Goal: Task Accomplishment & Management: Manage account settings

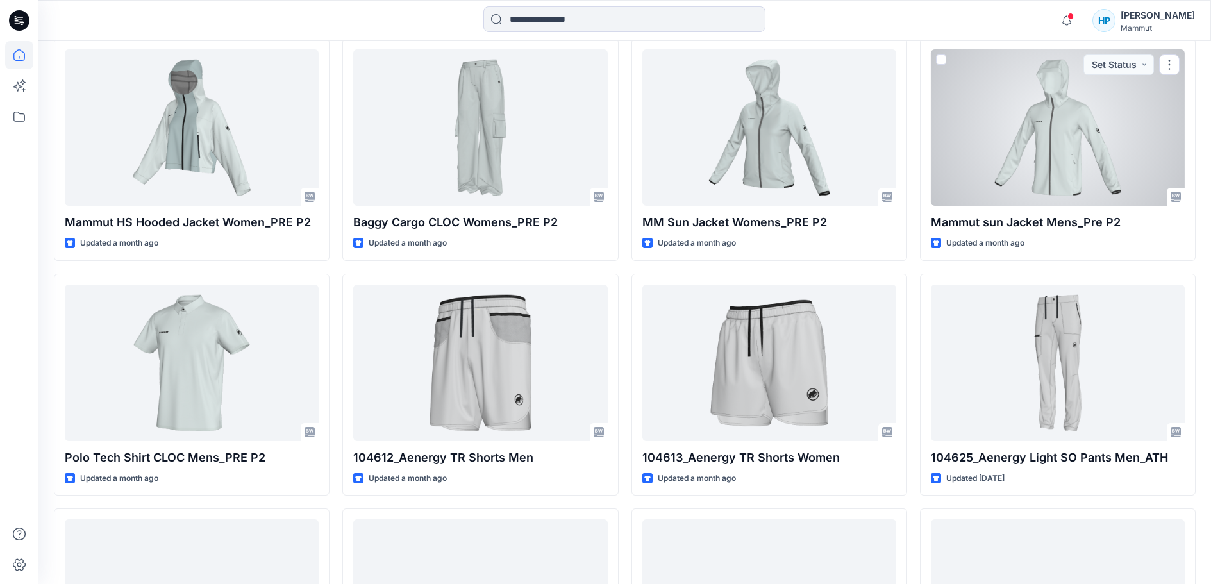
scroll to position [669, 0]
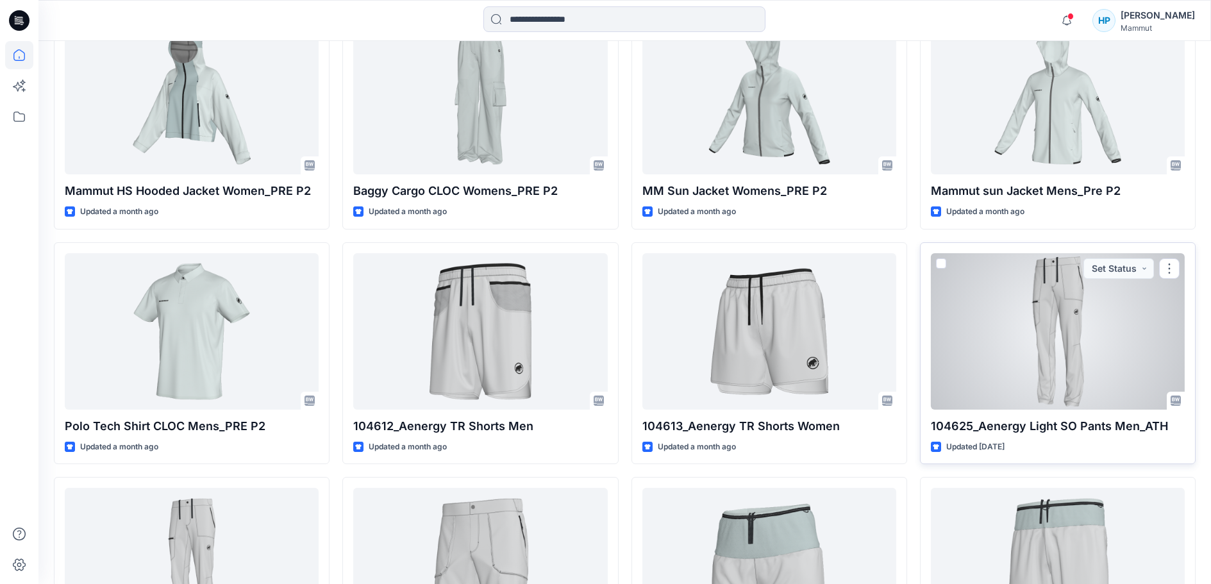
click at [1052, 401] on div at bounding box center [1058, 331] width 254 height 156
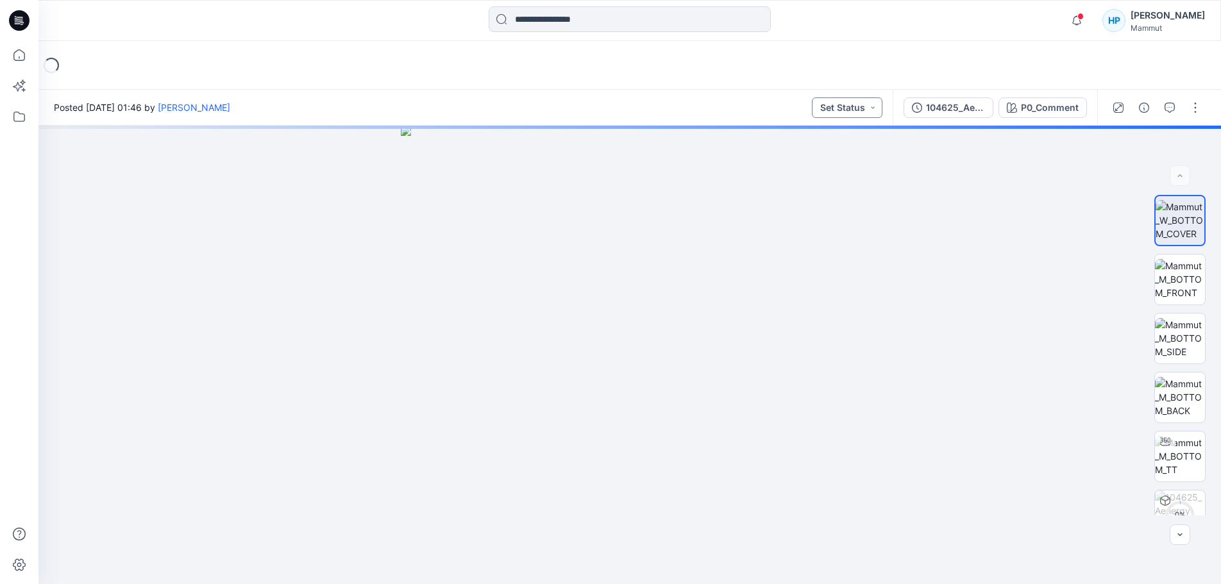
click at [835, 110] on button "Set Status" at bounding box center [847, 107] width 71 height 21
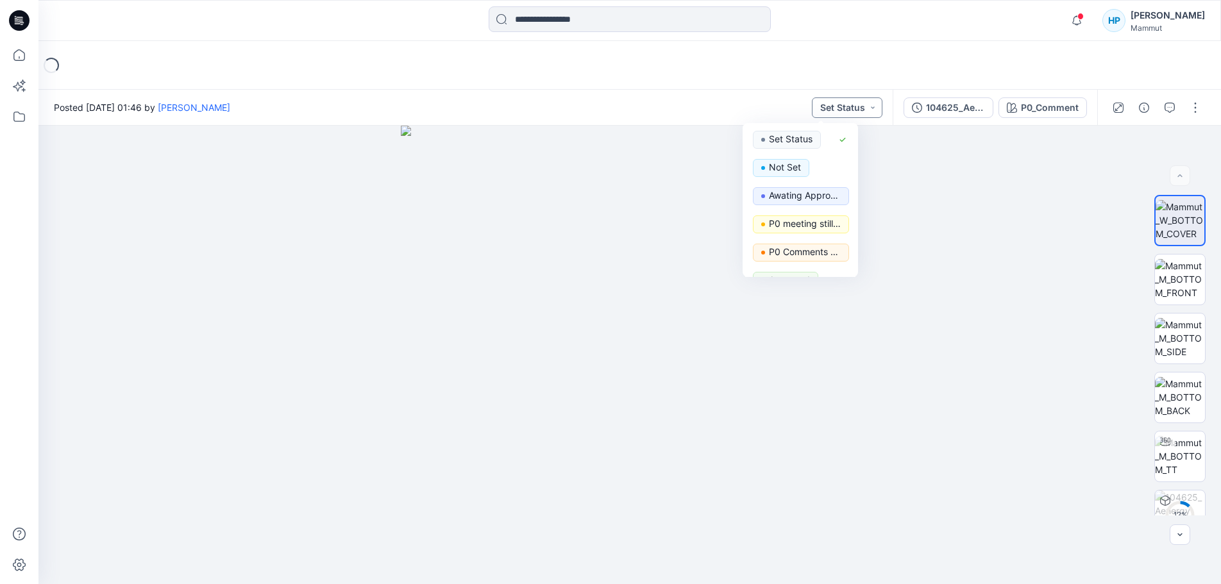
click at [837, 109] on button "Set Status" at bounding box center [847, 107] width 71 height 21
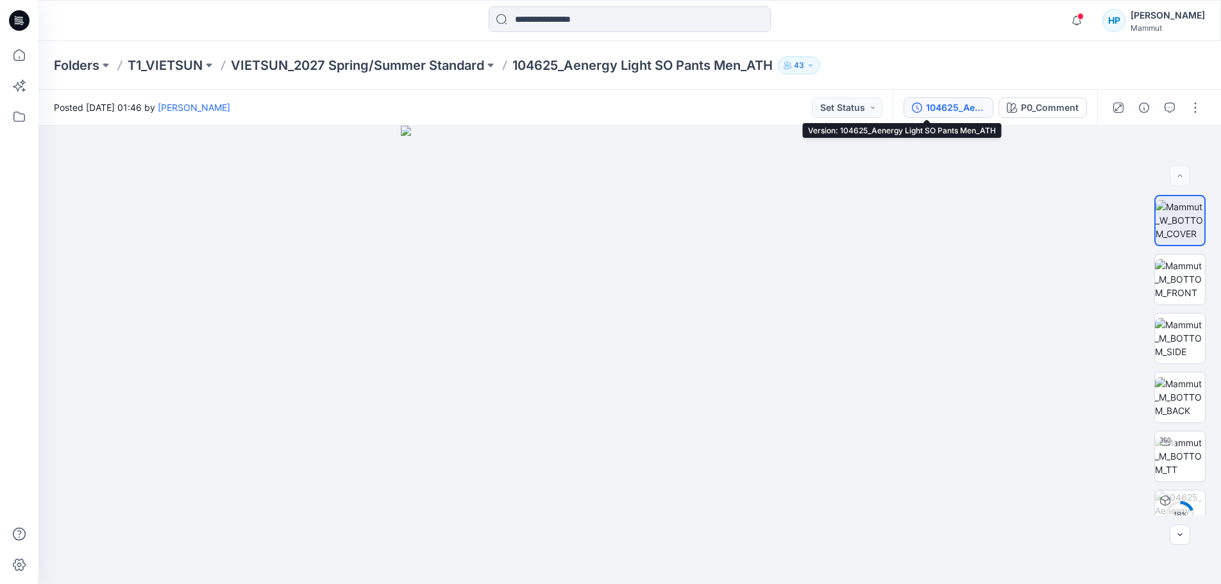
click at [933, 113] on div "104625_Aenergy Light SO Pants Men_ATH" at bounding box center [955, 108] width 59 height 14
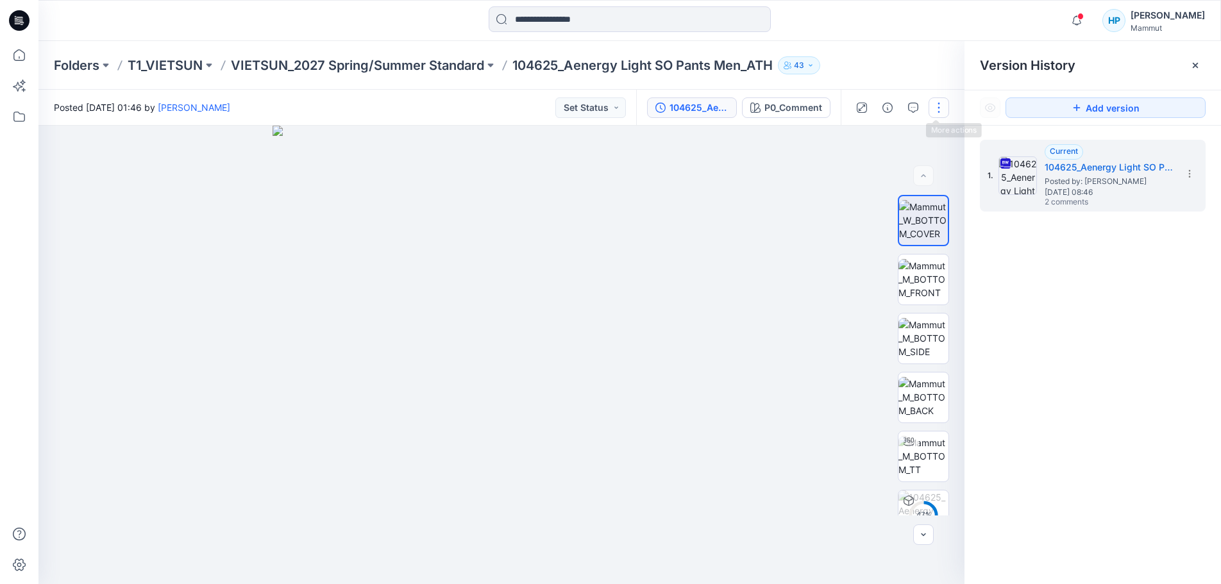
click at [932, 108] on button "button" at bounding box center [938, 107] width 21 height 21
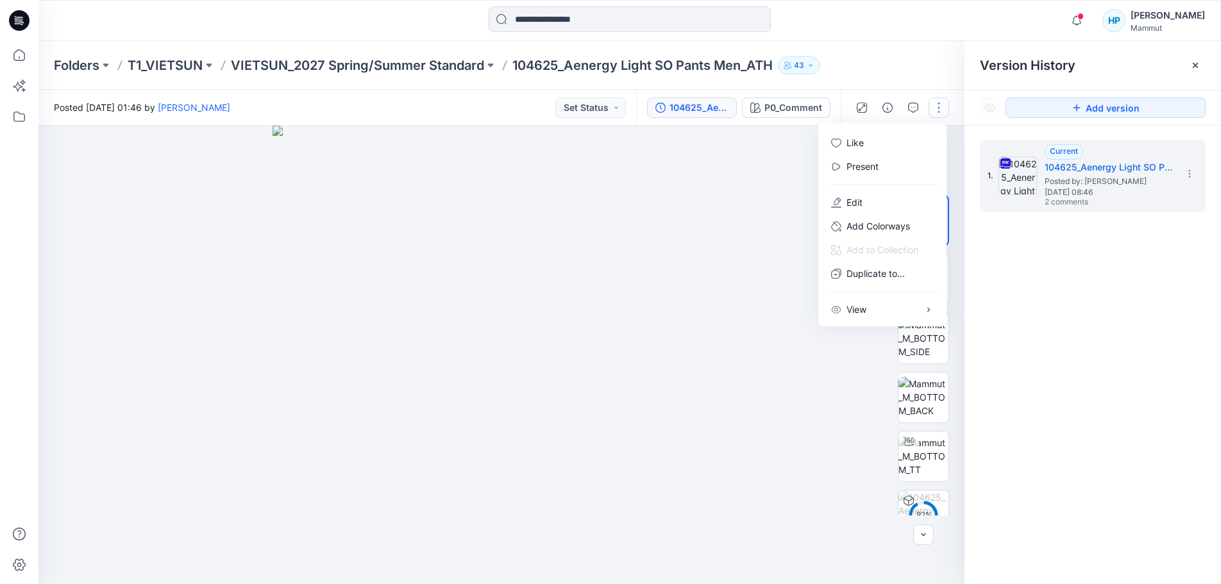
click at [1026, 346] on div "1. Current 104625_Aenergy Light SO Pants Men_ATH Posted by: Hau Ho June 14, 202…" at bounding box center [1092, 364] width 256 height 477
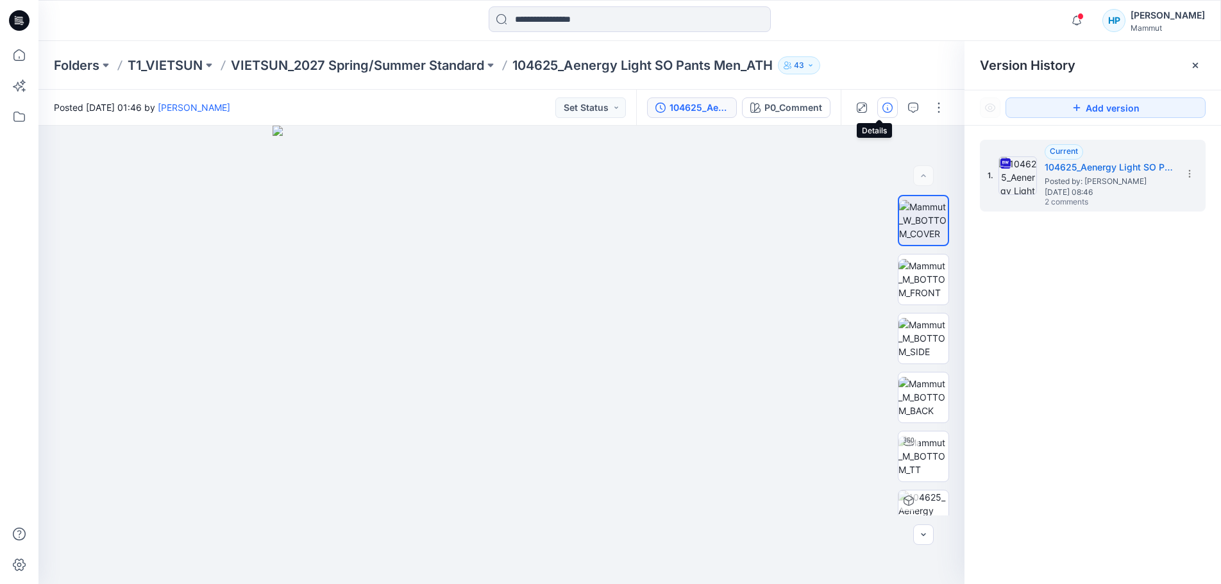
click at [882, 110] on icon "button" at bounding box center [887, 108] width 10 height 10
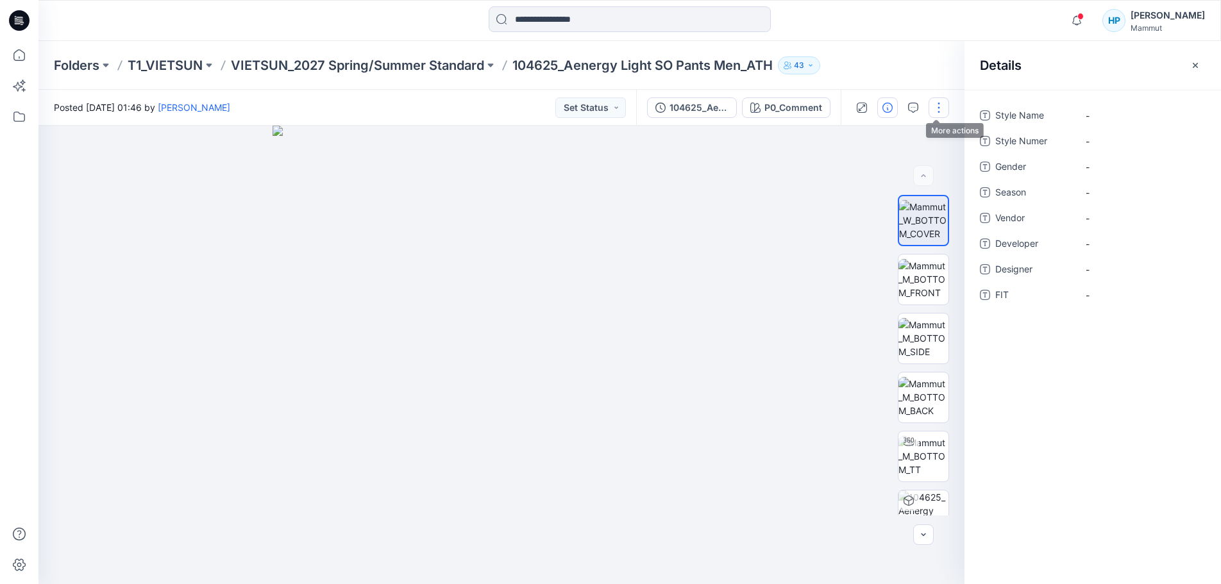
click at [935, 108] on button "button" at bounding box center [938, 107] width 21 height 21
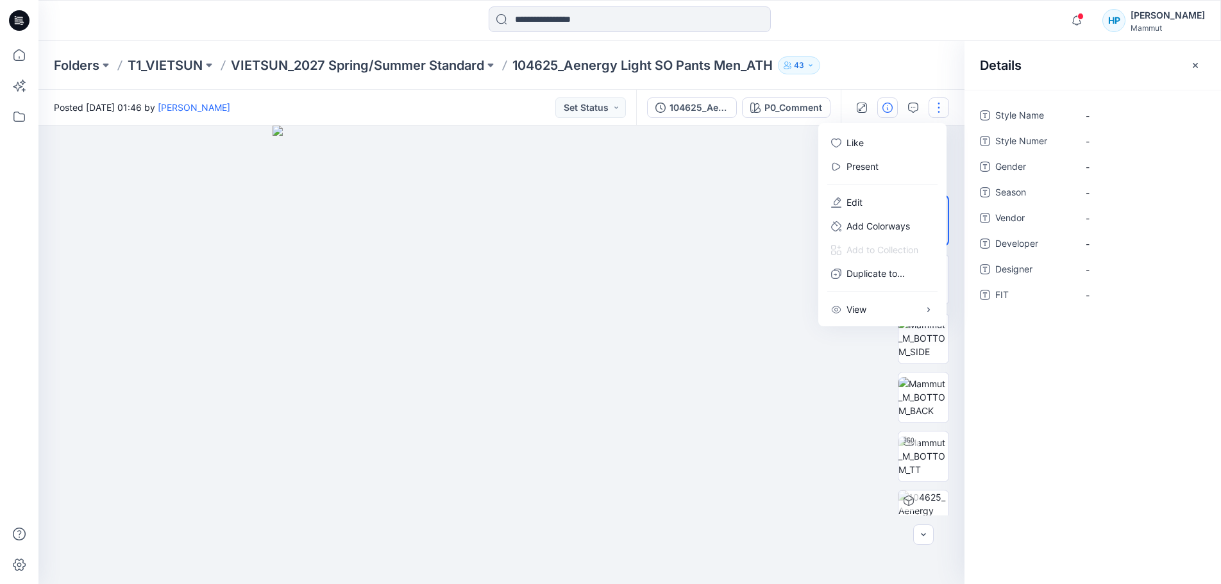
click at [1043, 364] on div "Style Name - Style Numer - Gender - Season - Vendor - Developer - Designer - FI…" at bounding box center [1092, 337] width 256 height 494
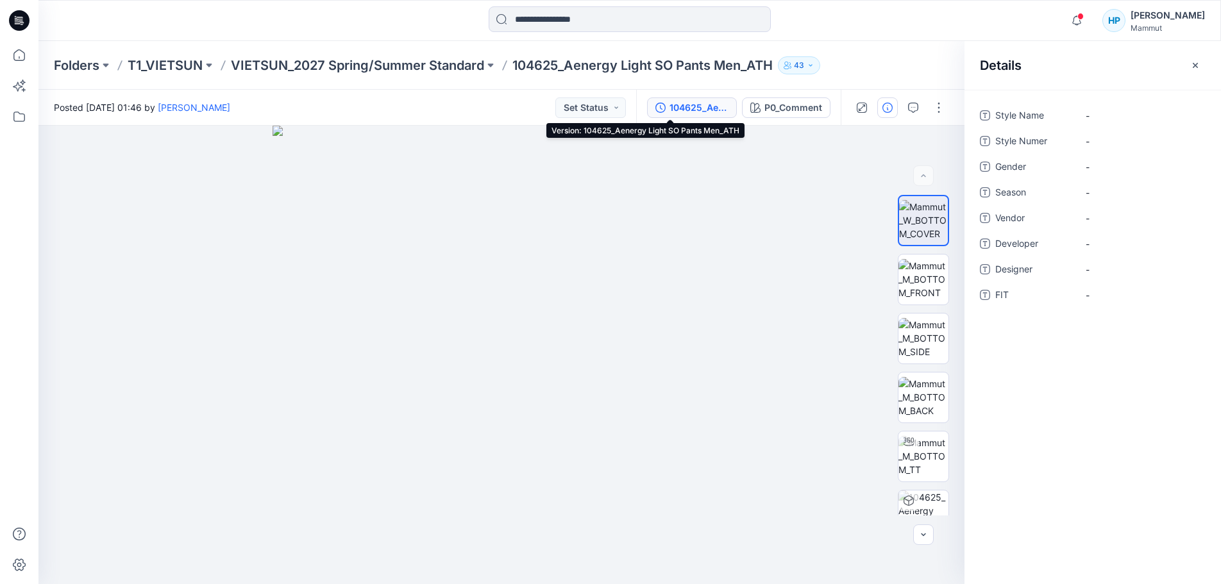
click at [677, 111] on div "104625_Aenergy Light SO Pants Men_ATH" at bounding box center [698, 108] width 59 height 14
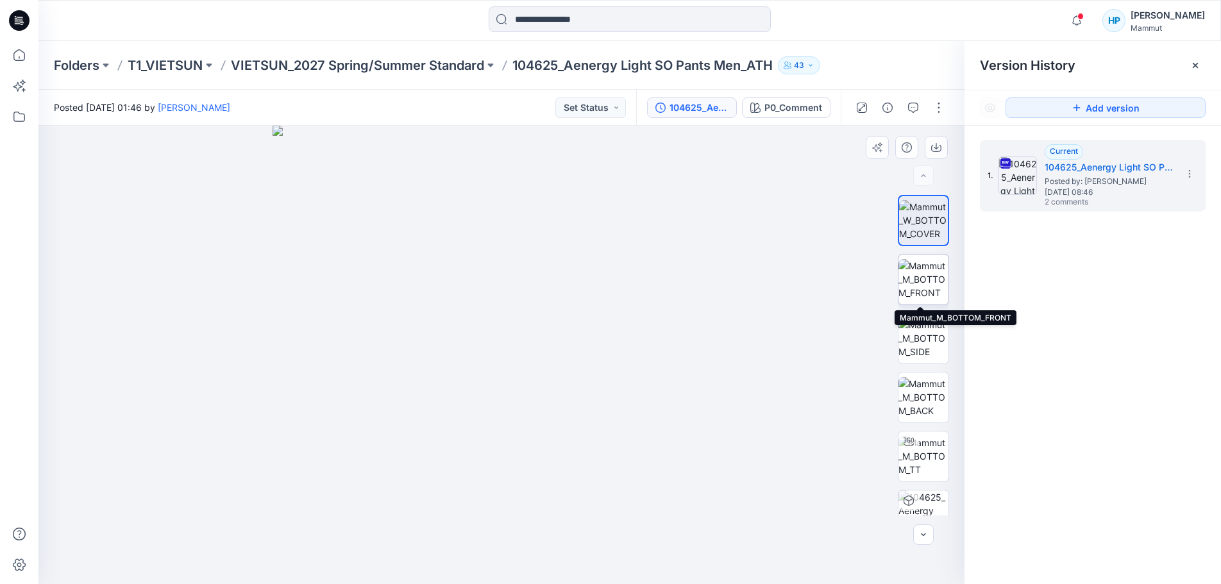
click at [920, 283] on img at bounding box center [923, 279] width 50 height 40
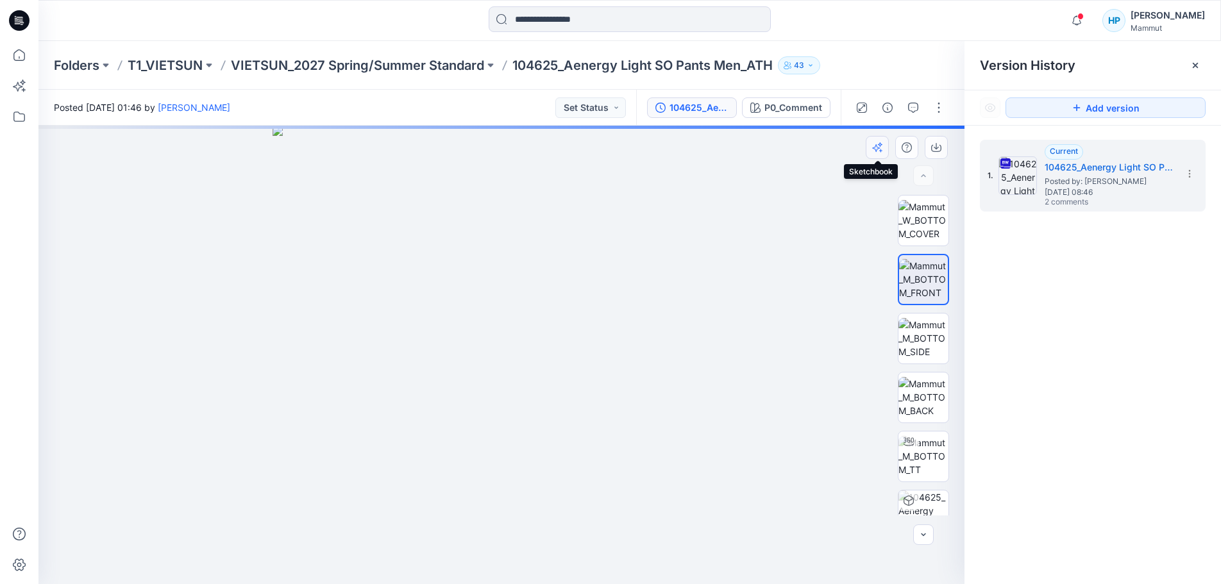
click at [885, 151] on button "button" at bounding box center [877, 147] width 23 height 23
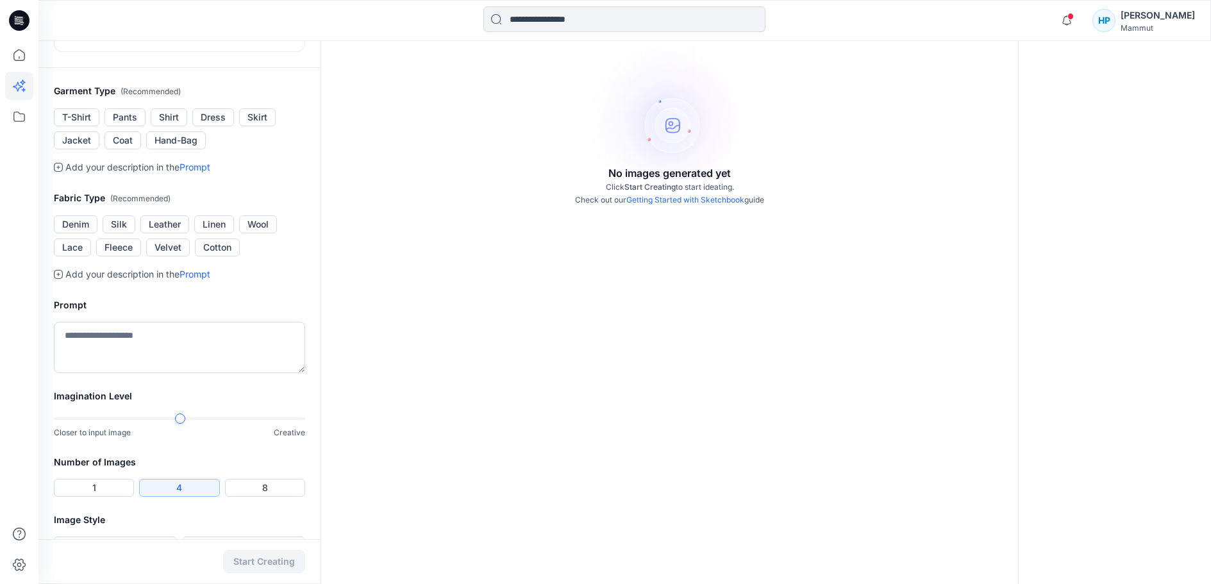
scroll to position [321, 0]
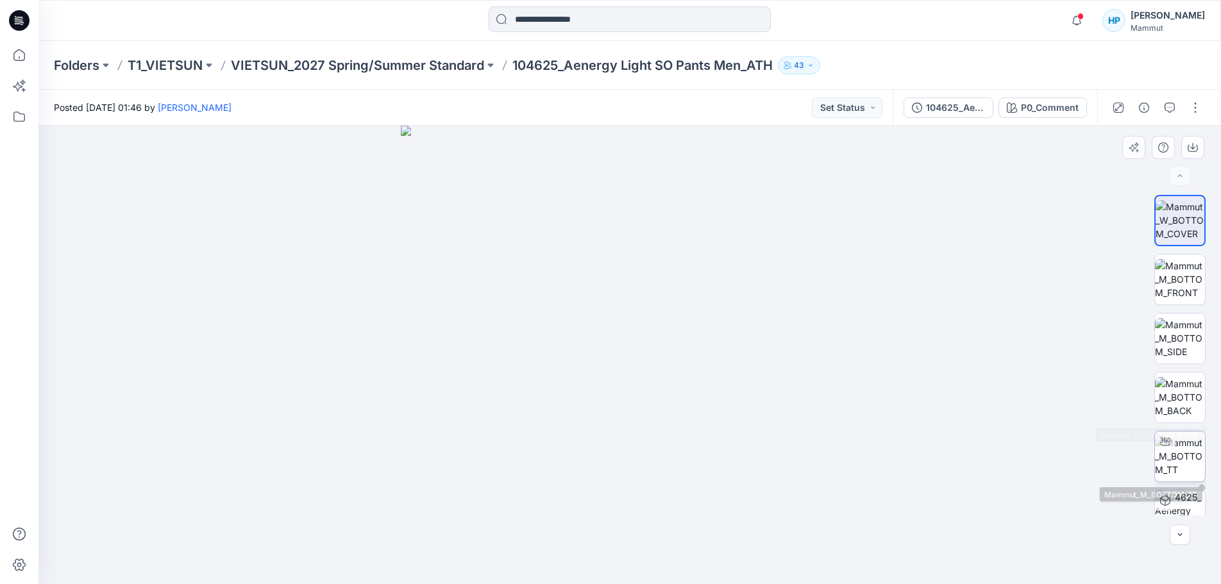
click at [1169, 490] on img at bounding box center [1180, 515] width 50 height 50
click at [1178, 549] on img at bounding box center [1180, 574] width 50 height 50
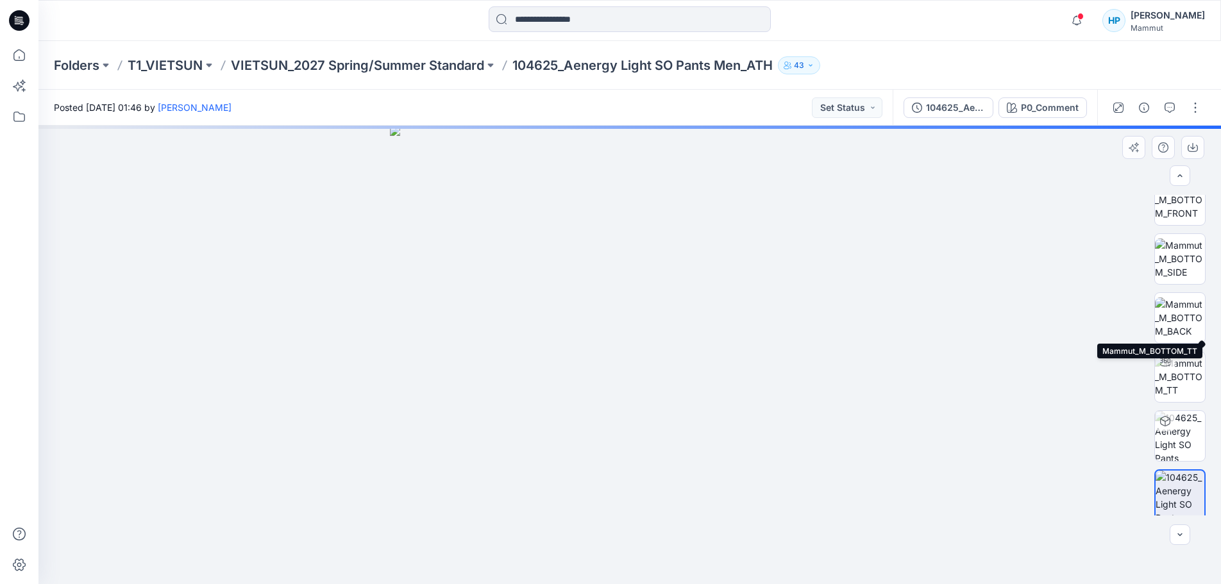
scroll to position [144, 0]
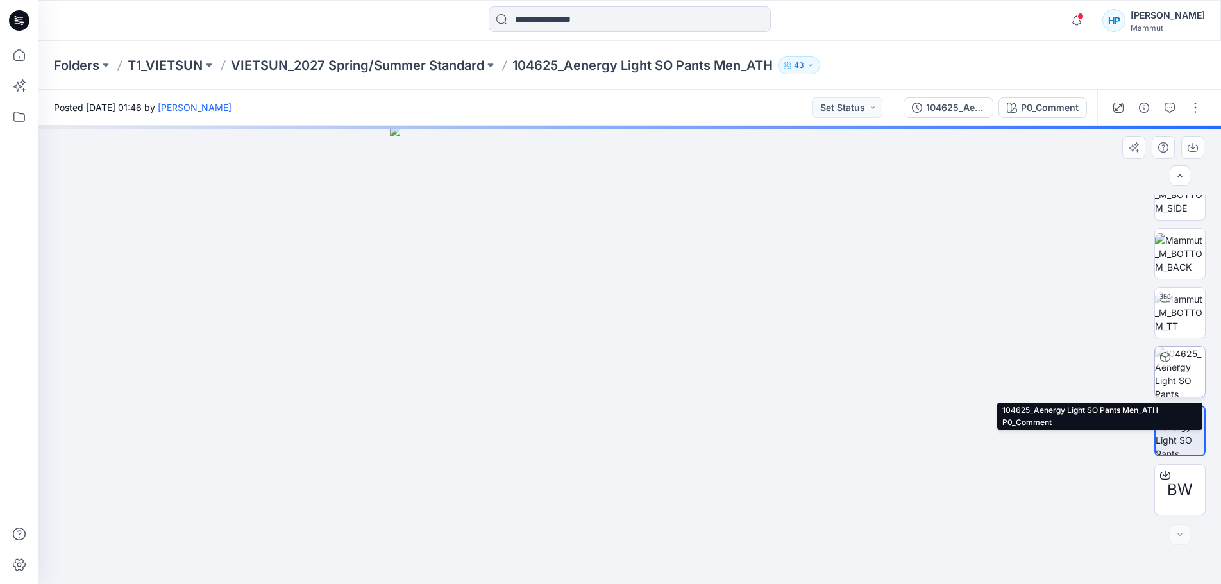
click at [1188, 373] on img at bounding box center [1180, 372] width 50 height 50
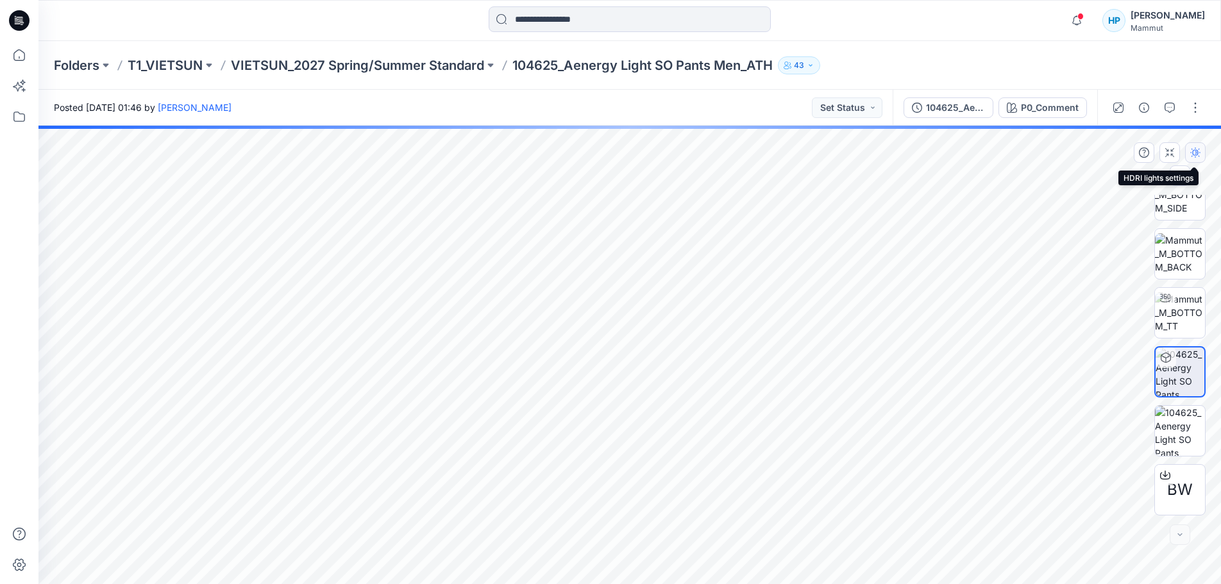
click at [1190, 156] on icon "button" at bounding box center [1195, 152] width 10 height 10
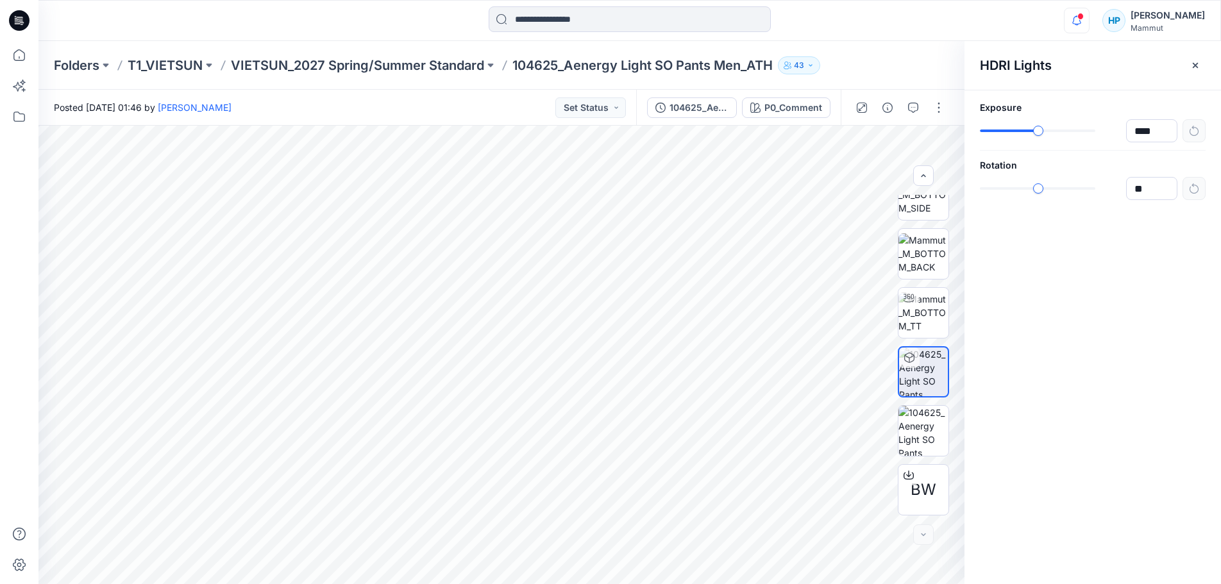
click at [946, 106] on div at bounding box center [900, 108] width 119 height 36
click at [941, 106] on button "button" at bounding box center [938, 107] width 21 height 21
click at [939, 106] on button "button" at bounding box center [938, 107] width 21 height 21
click at [1089, 19] on icon "button" at bounding box center [1076, 21] width 24 height 26
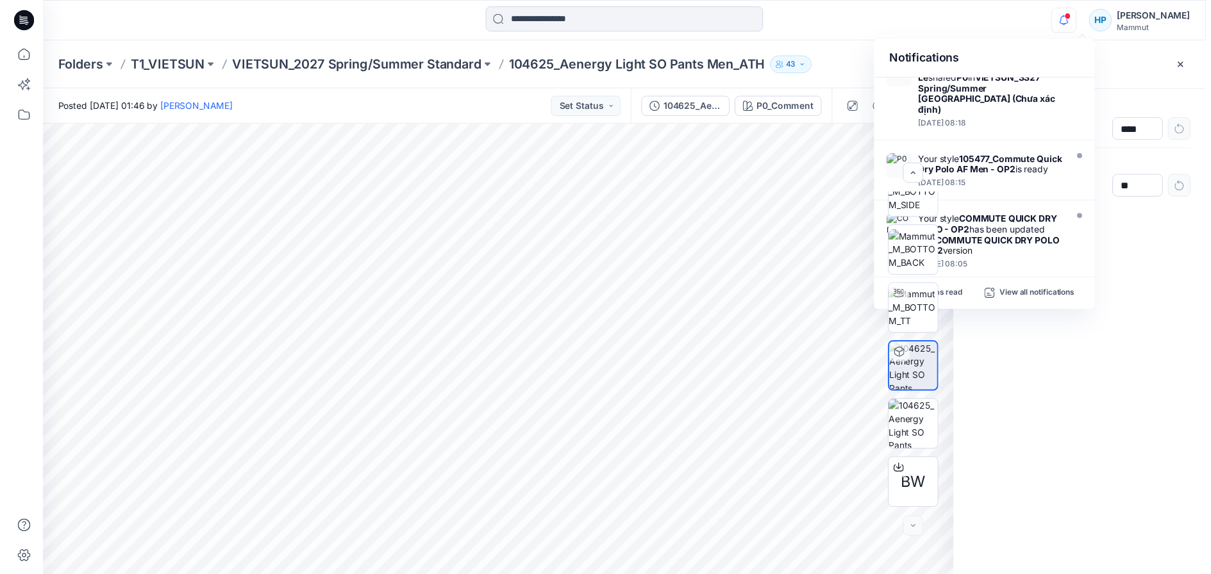
scroll to position [128, 0]
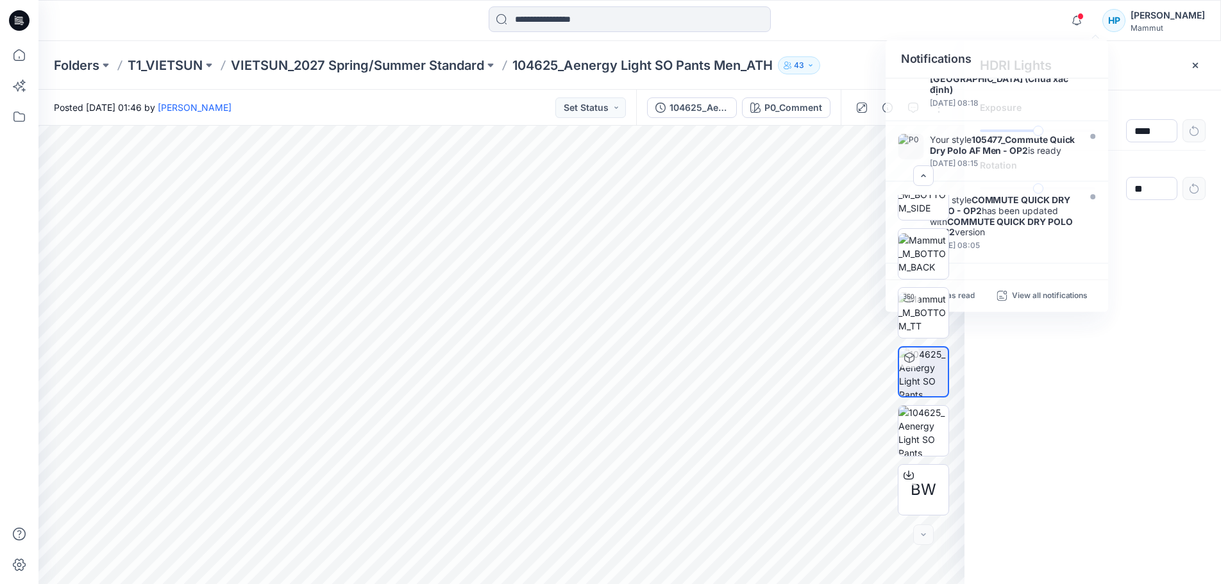
drag, startPoint x: 1127, startPoint y: 321, endPoint x: 1100, endPoint y: 285, distance: 45.3
click at [1127, 322] on div "HDRI Lights Exposure **** Rotation **" at bounding box center [1092, 312] width 256 height 543
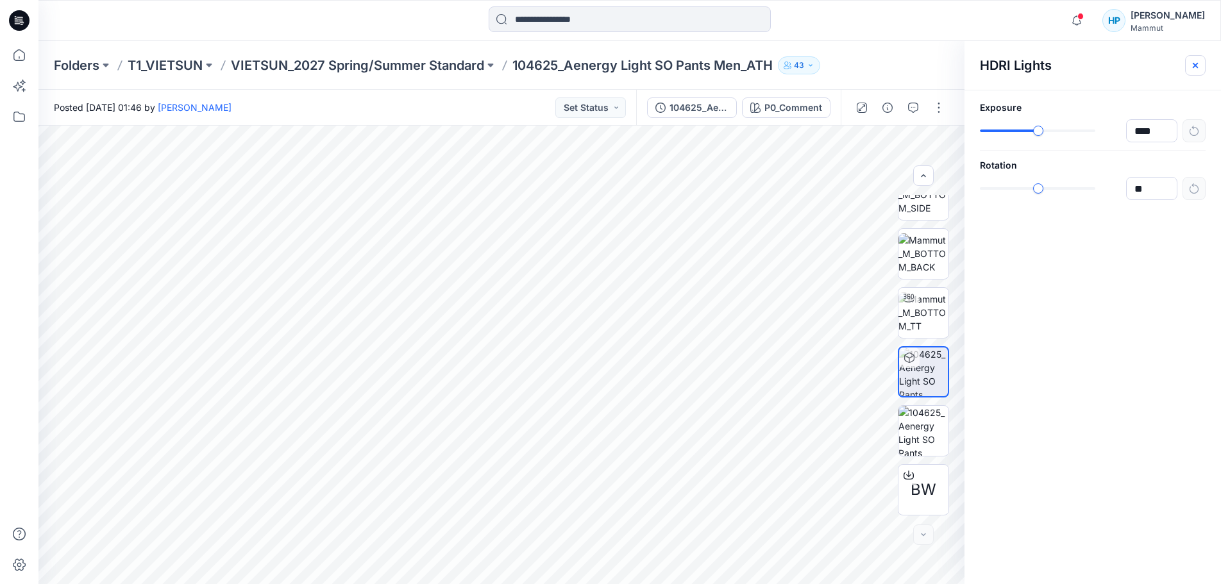
click at [1185, 63] on button "button" at bounding box center [1195, 65] width 21 height 21
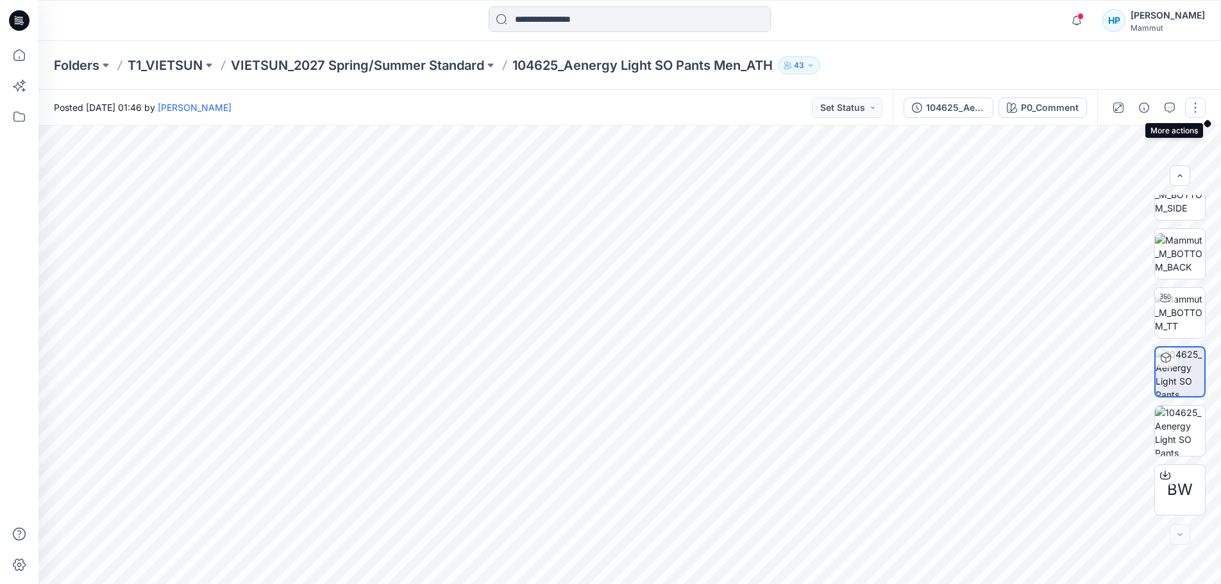
click at [1190, 103] on button "button" at bounding box center [1195, 107] width 21 height 21
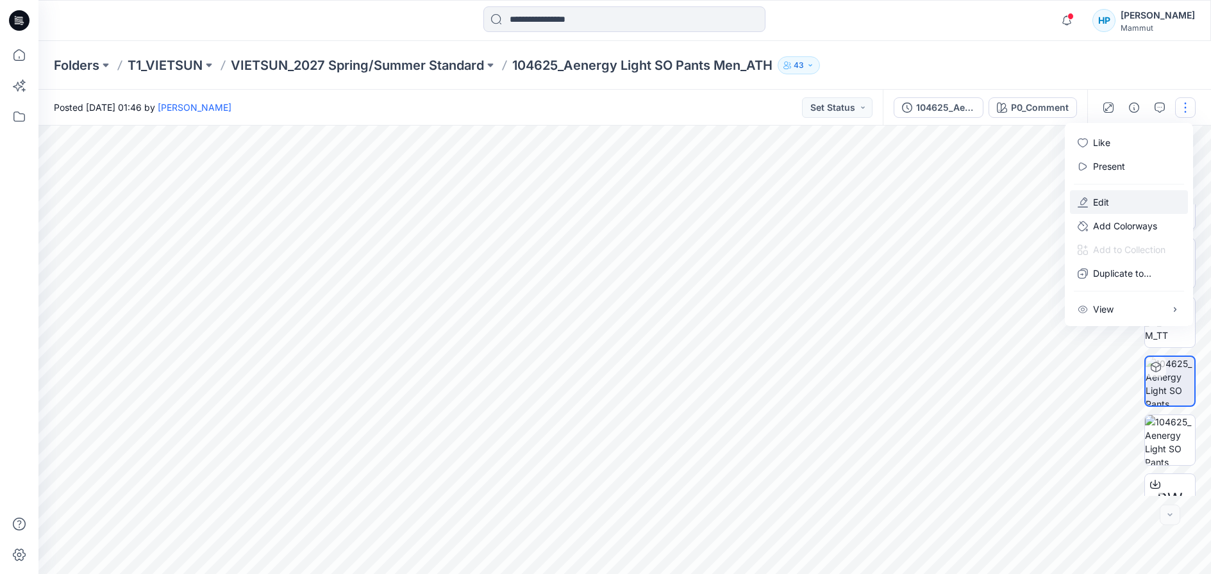
click at [1130, 214] on button "Edit" at bounding box center [1129, 202] width 118 height 24
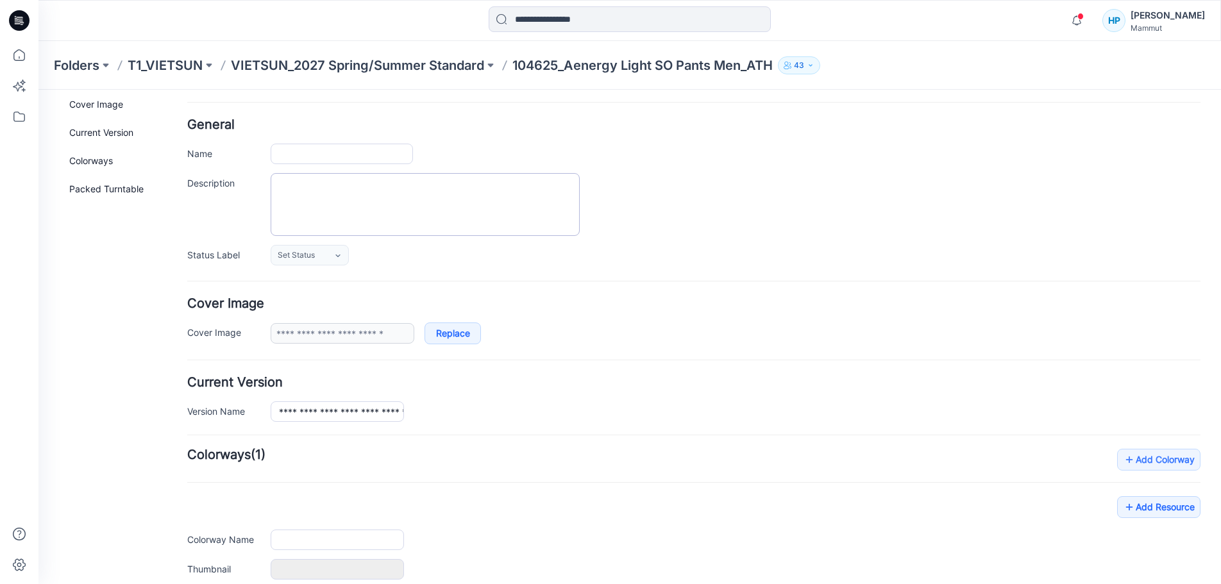
type input "**********"
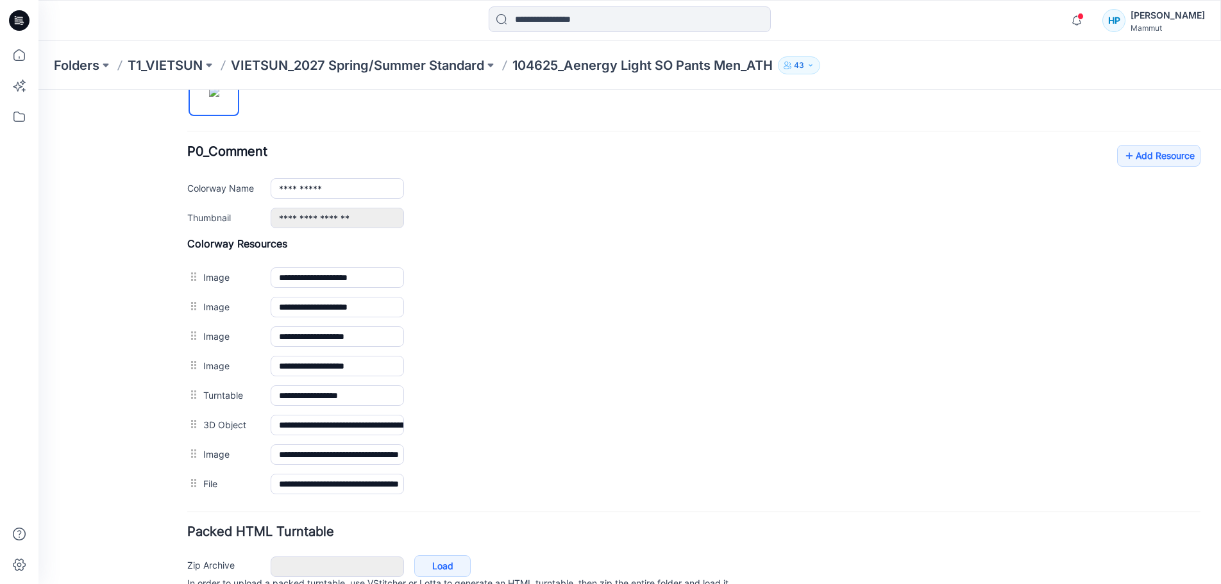
scroll to position [520, 0]
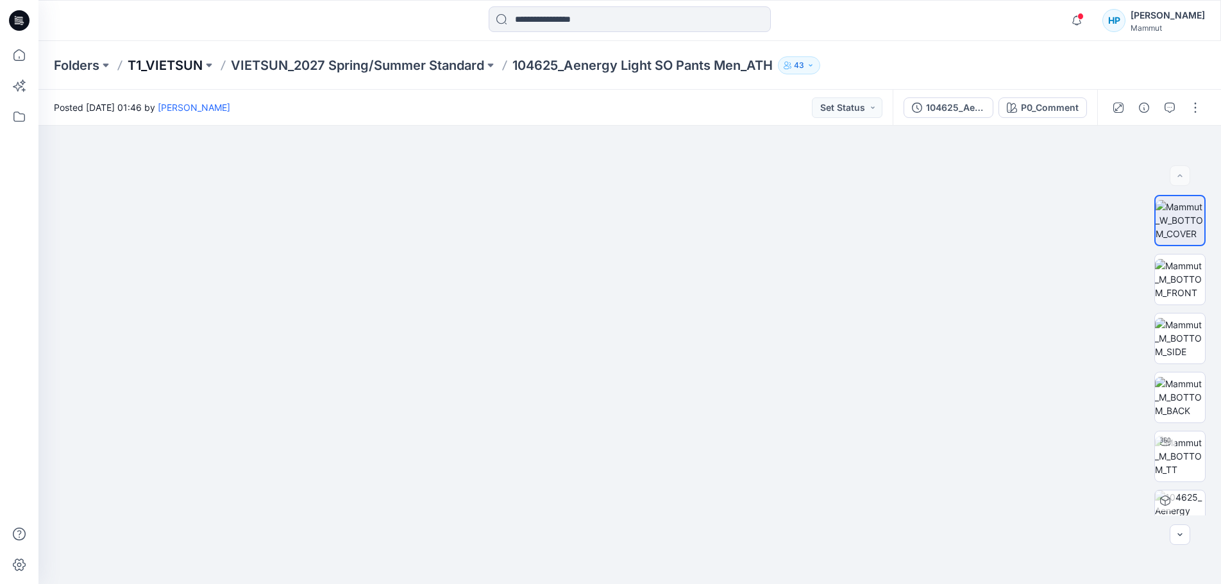
click at [167, 65] on p "T1_VIETSUN" at bounding box center [165, 65] width 75 height 18
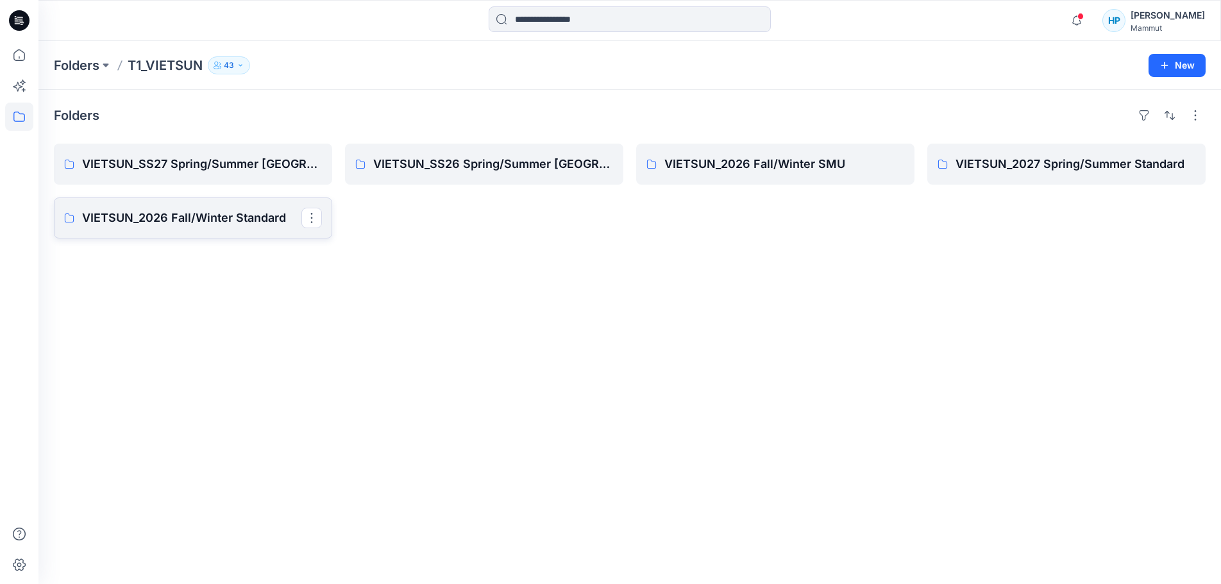
click at [159, 215] on link "VIETSUN_2026 Fall/Winter Standard" at bounding box center [193, 217] width 278 height 41
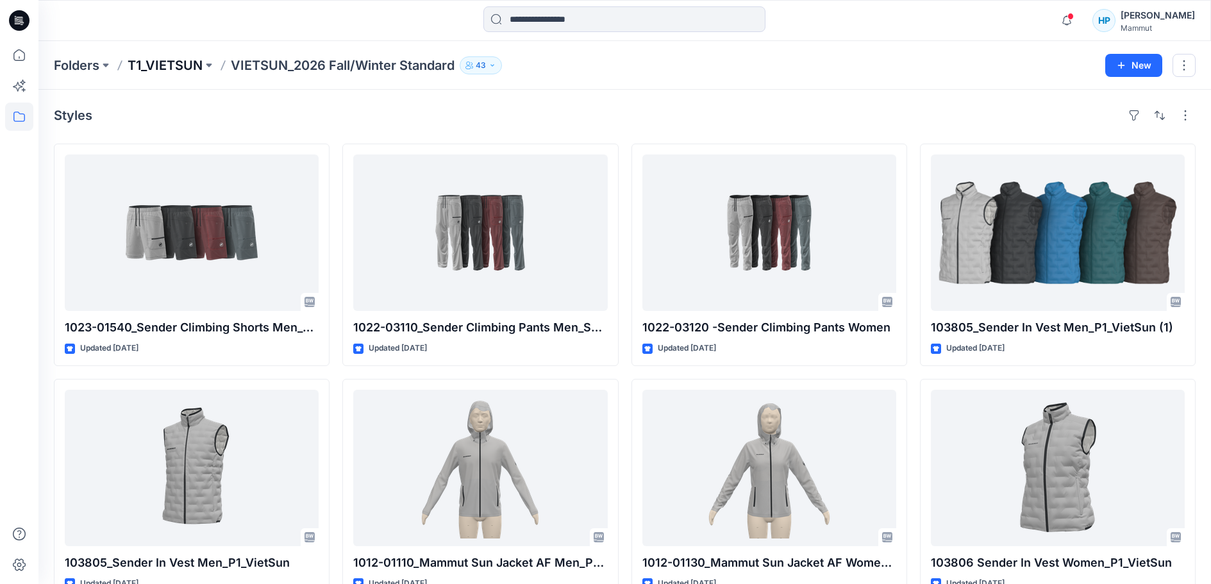
click at [184, 71] on p "T1_VIETSUN" at bounding box center [165, 65] width 75 height 18
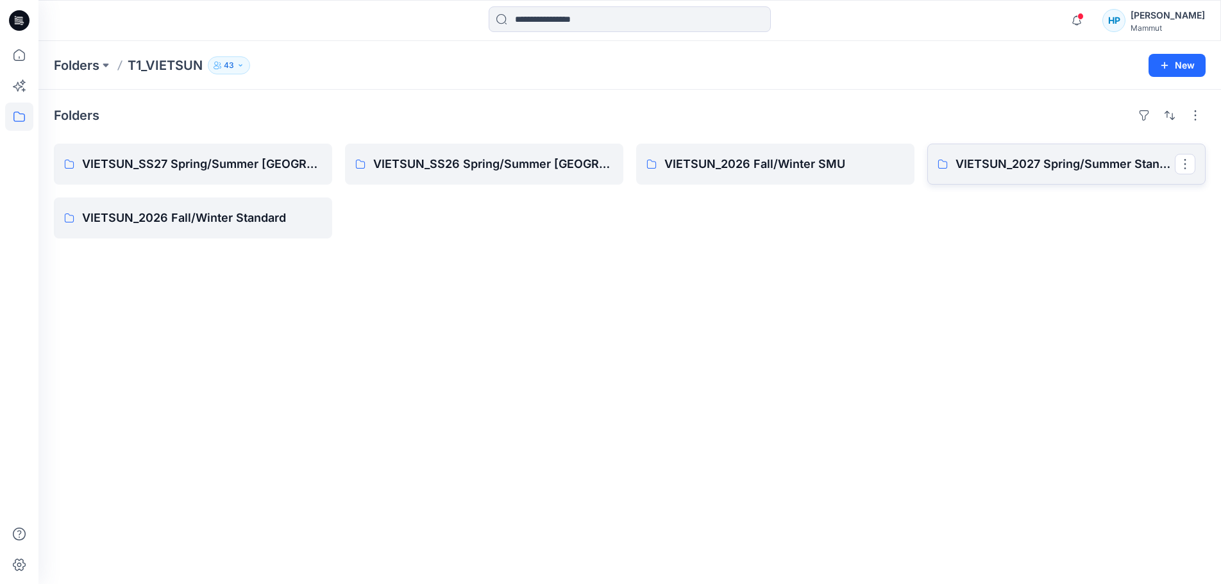
click at [962, 169] on p "VIETSUN_2027 Spring/Summer Standard" at bounding box center [1064, 164] width 219 height 18
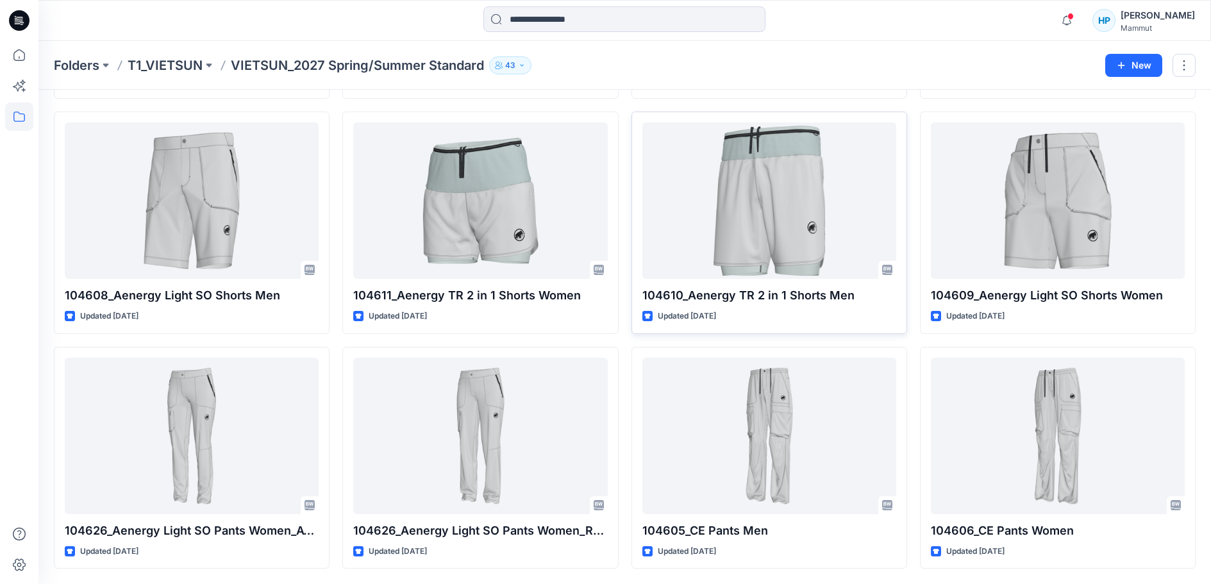
scroll to position [321, 0]
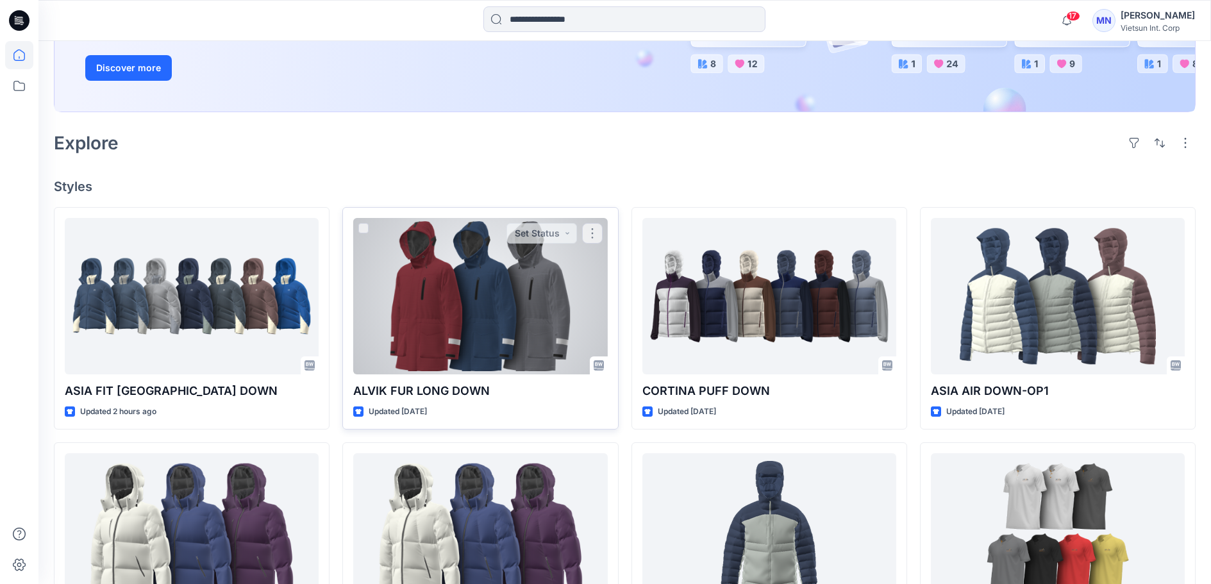
scroll to position [256, 0]
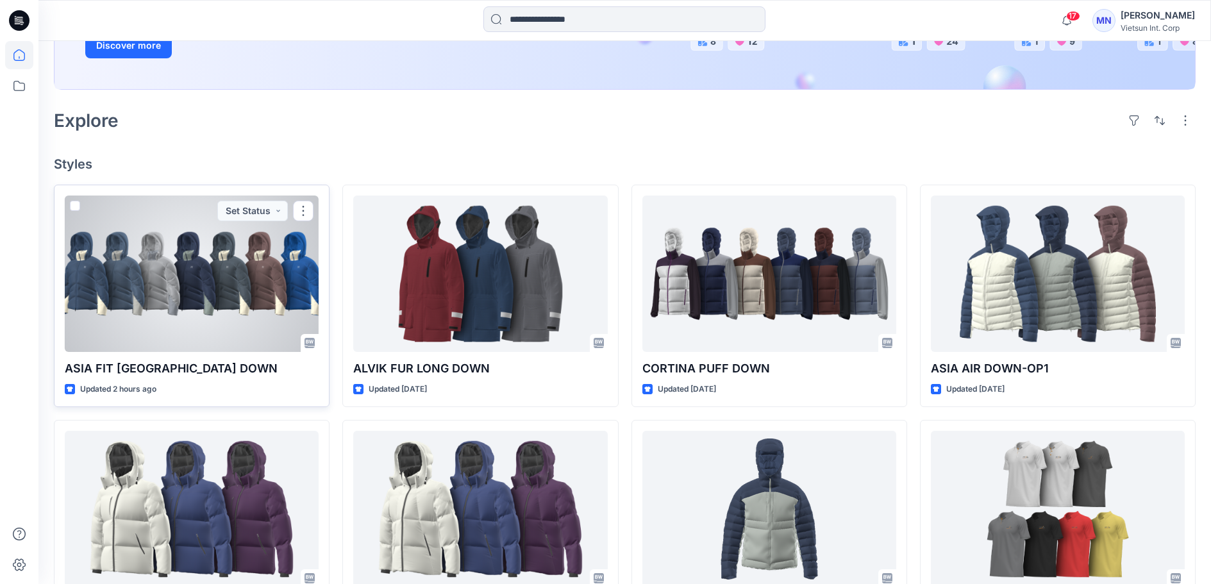
click at [202, 352] on div at bounding box center [192, 274] width 254 height 156
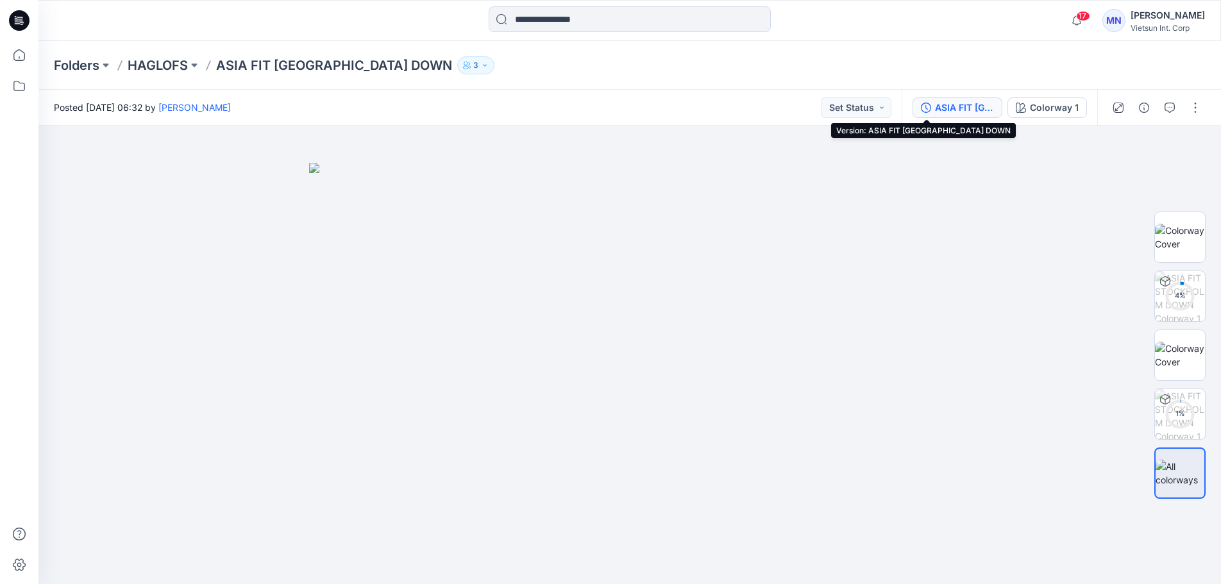
click at [935, 110] on div "ASIA FIT [GEOGRAPHIC_DATA] DOWN" at bounding box center [964, 108] width 59 height 14
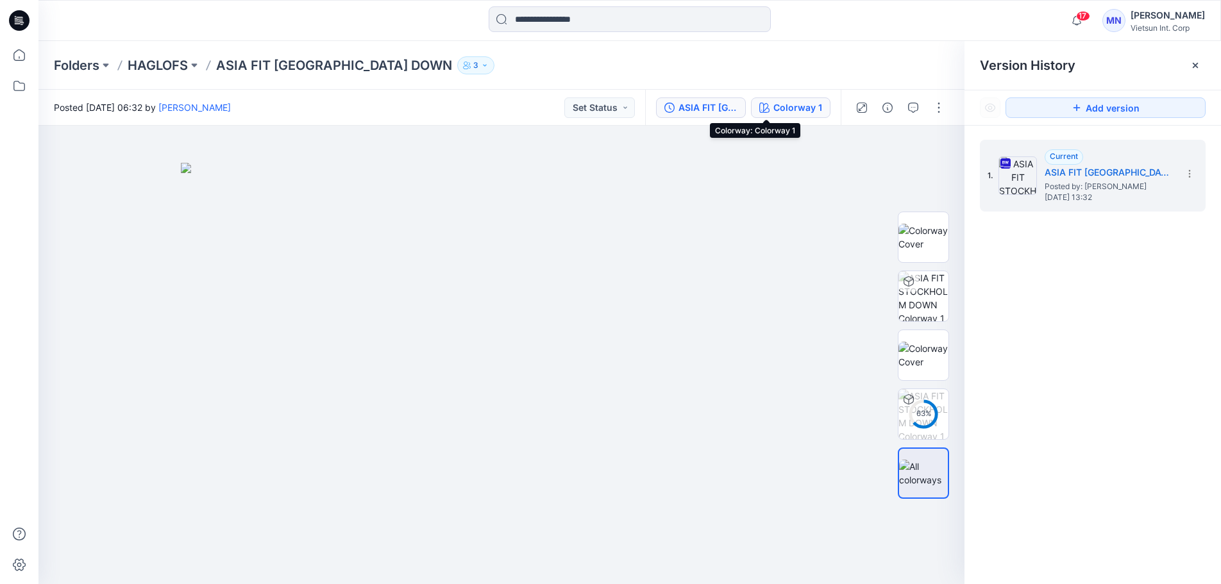
click at [785, 112] on div "Colorway 1" at bounding box center [797, 108] width 49 height 14
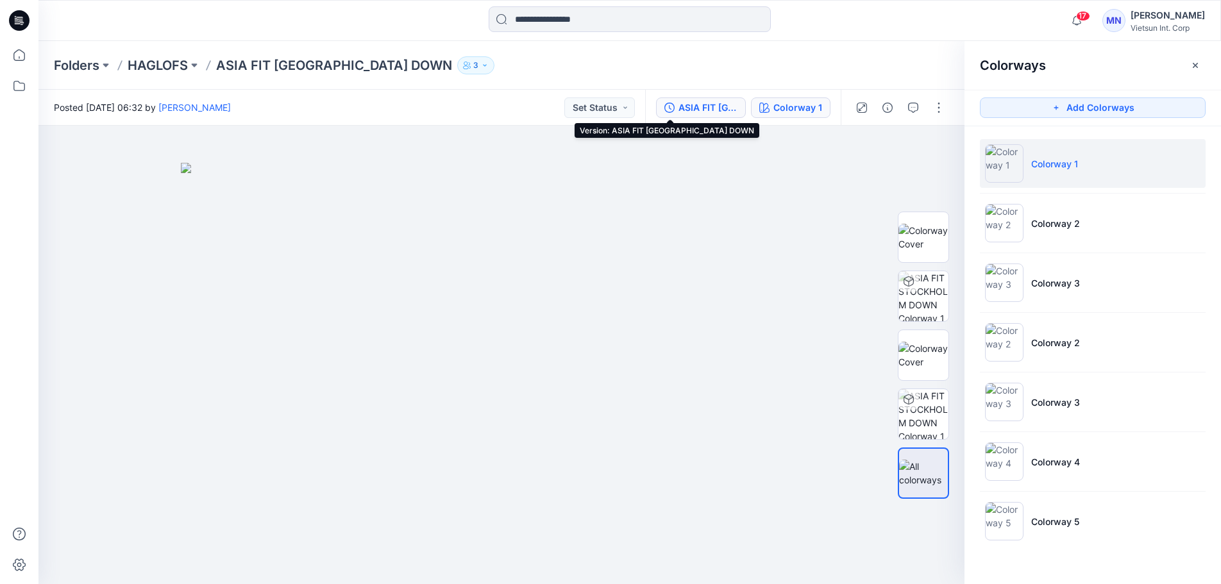
click at [692, 115] on button "ASIA FIT [GEOGRAPHIC_DATA] DOWN" at bounding box center [701, 107] width 90 height 21
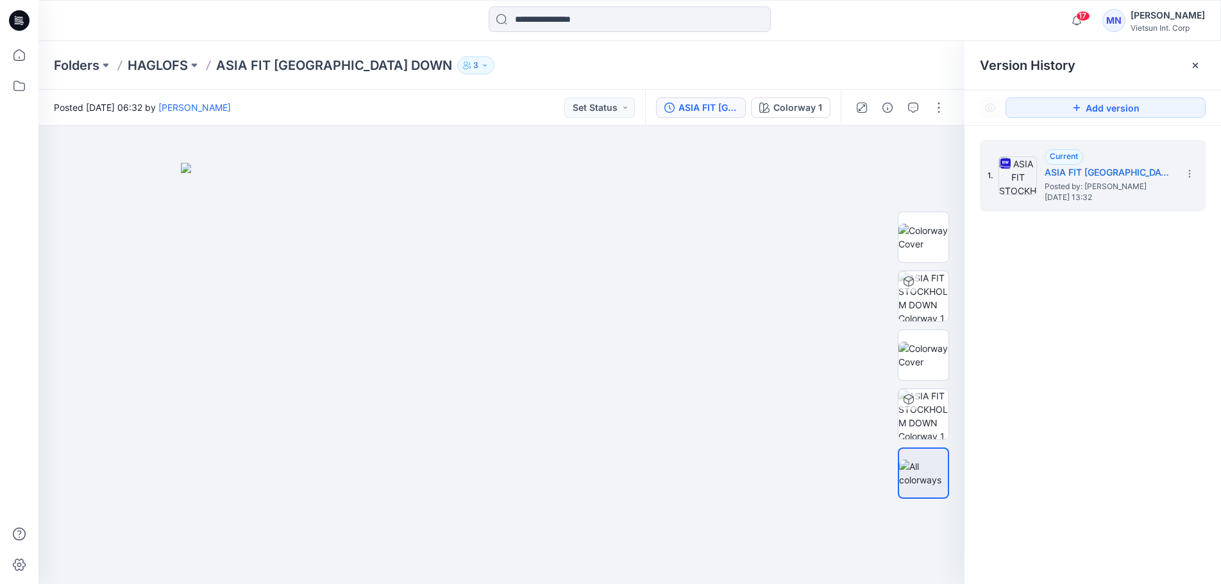
click at [685, 103] on div "ASIA FIT [GEOGRAPHIC_DATA] DOWN" at bounding box center [707, 108] width 59 height 14
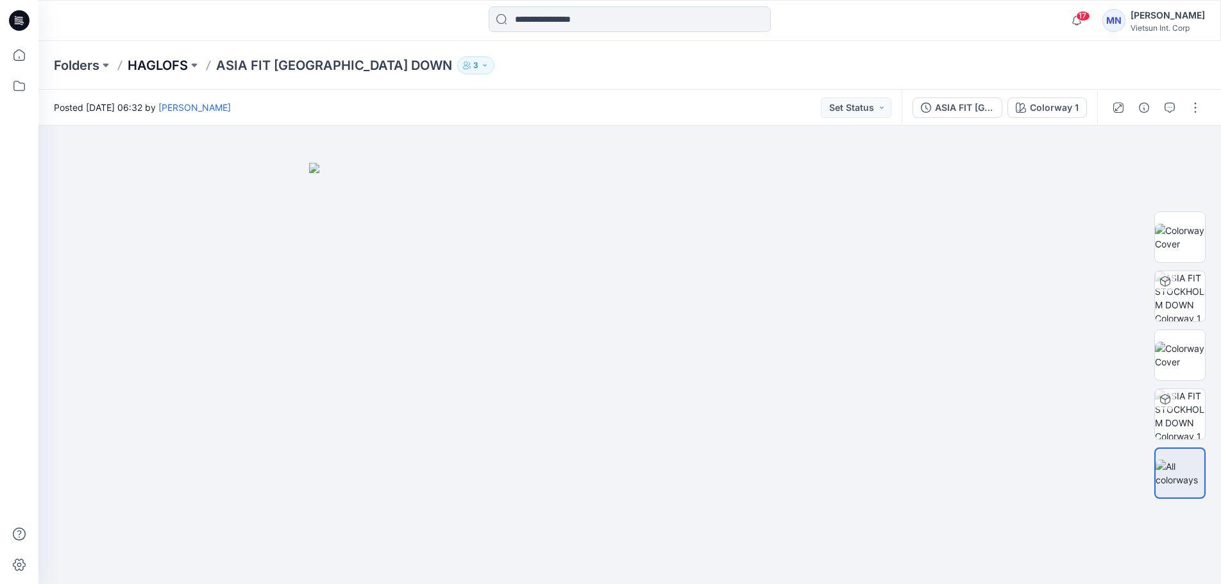
click at [176, 67] on p "HAGLOFS" at bounding box center [158, 65] width 60 height 18
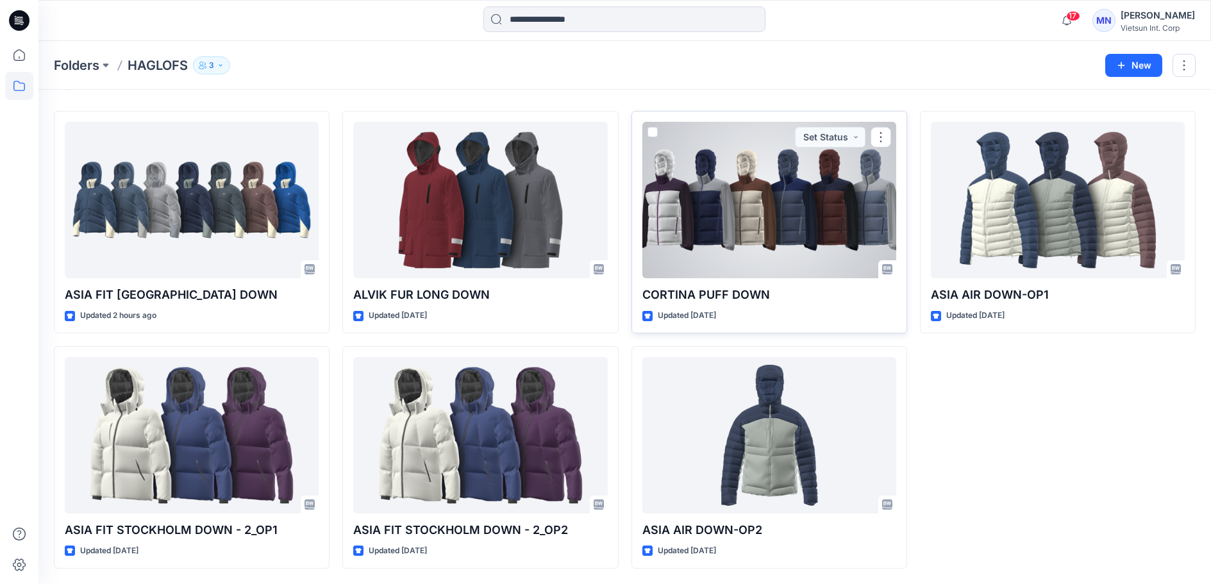
scroll to position [64, 0]
